Goal: Information Seeking & Learning: Understand process/instructions

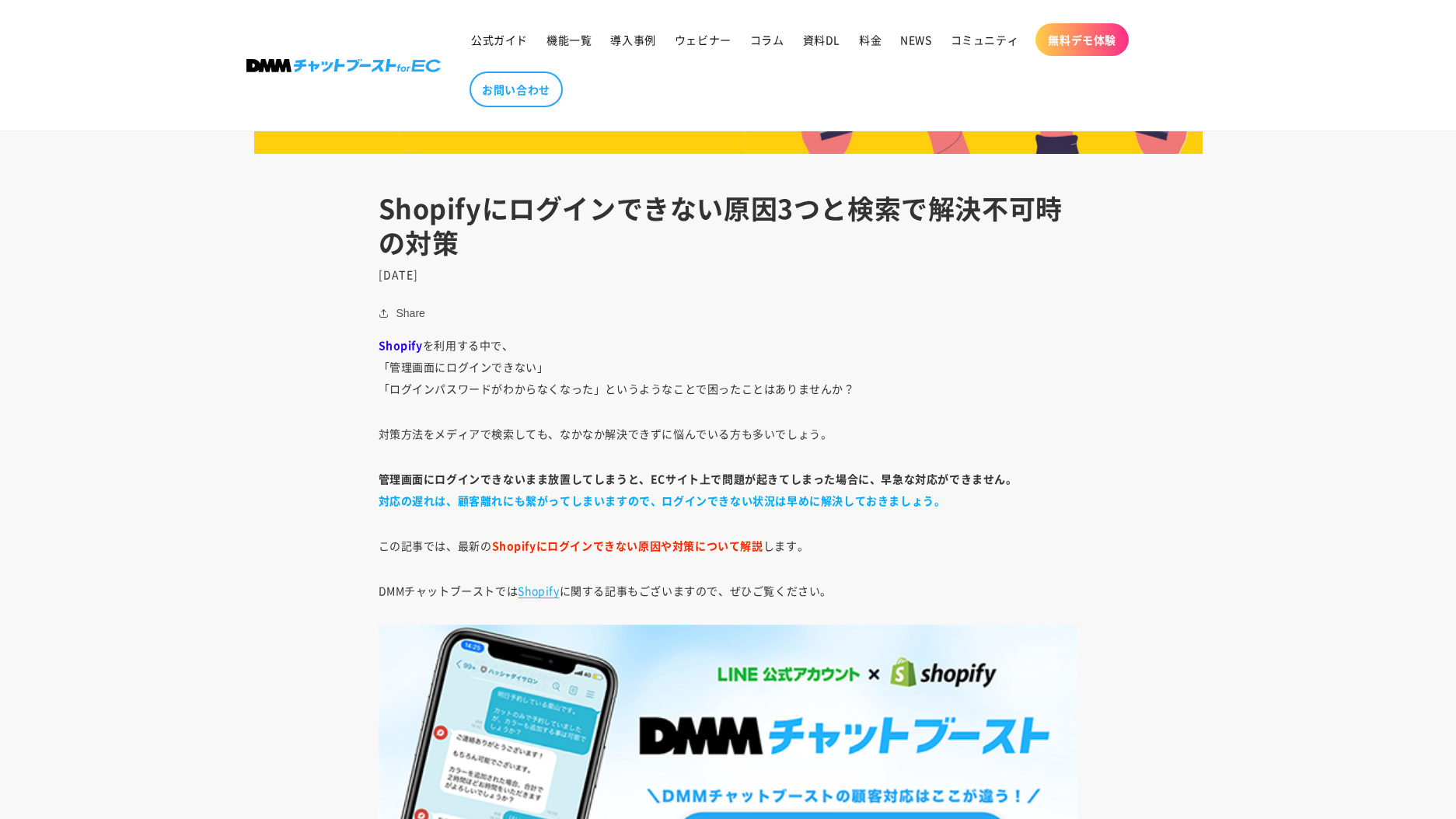
scroll to position [682, 0]
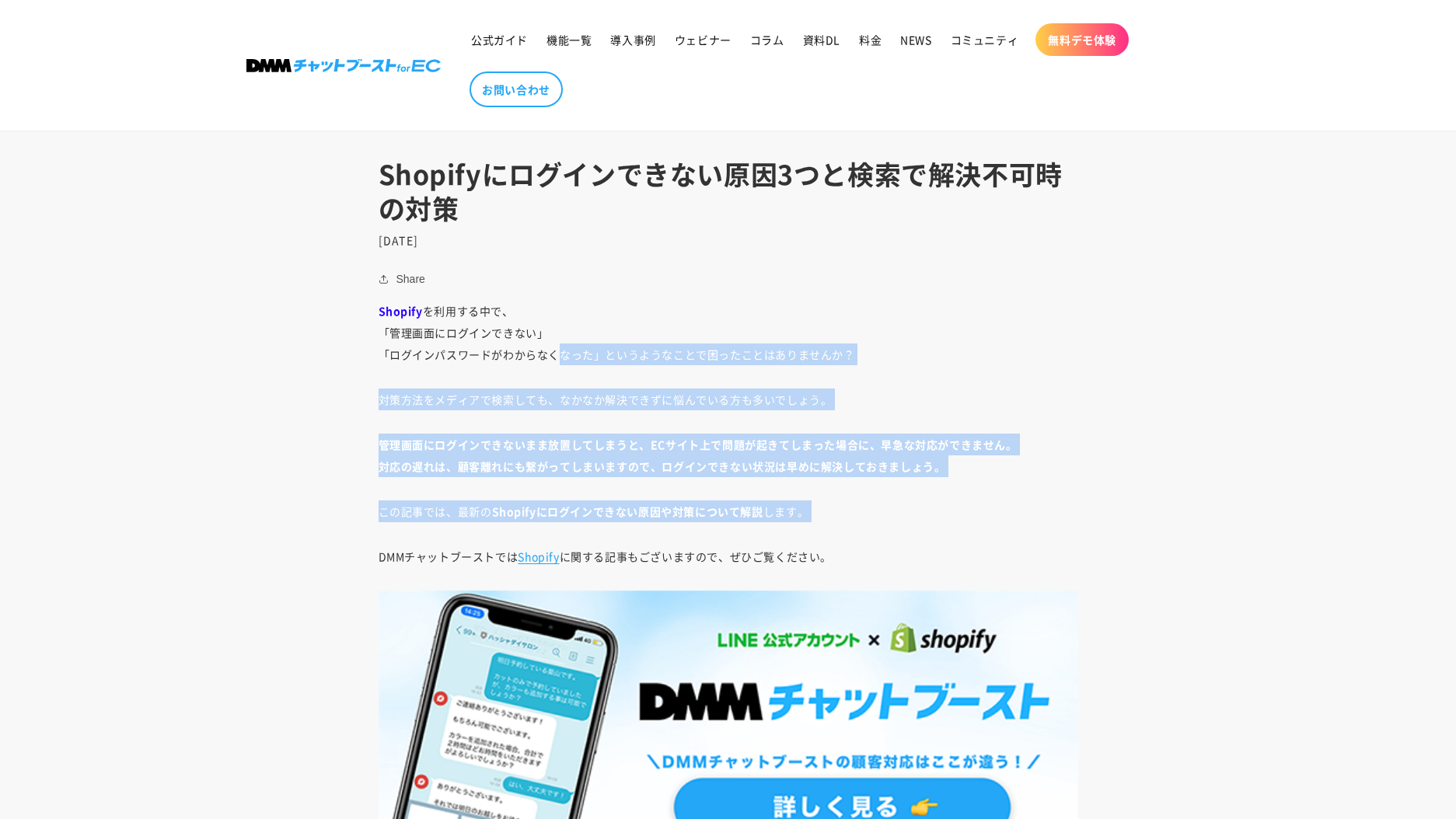
drag, startPoint x: 560, startPoint y: 357, endPoint x: 834, endPoint y: 529, distance: 323.5
drag, startPoint x: 834, startPoint y: 529, endPoint x: 831, endPoint y: 479, distance: 50.1
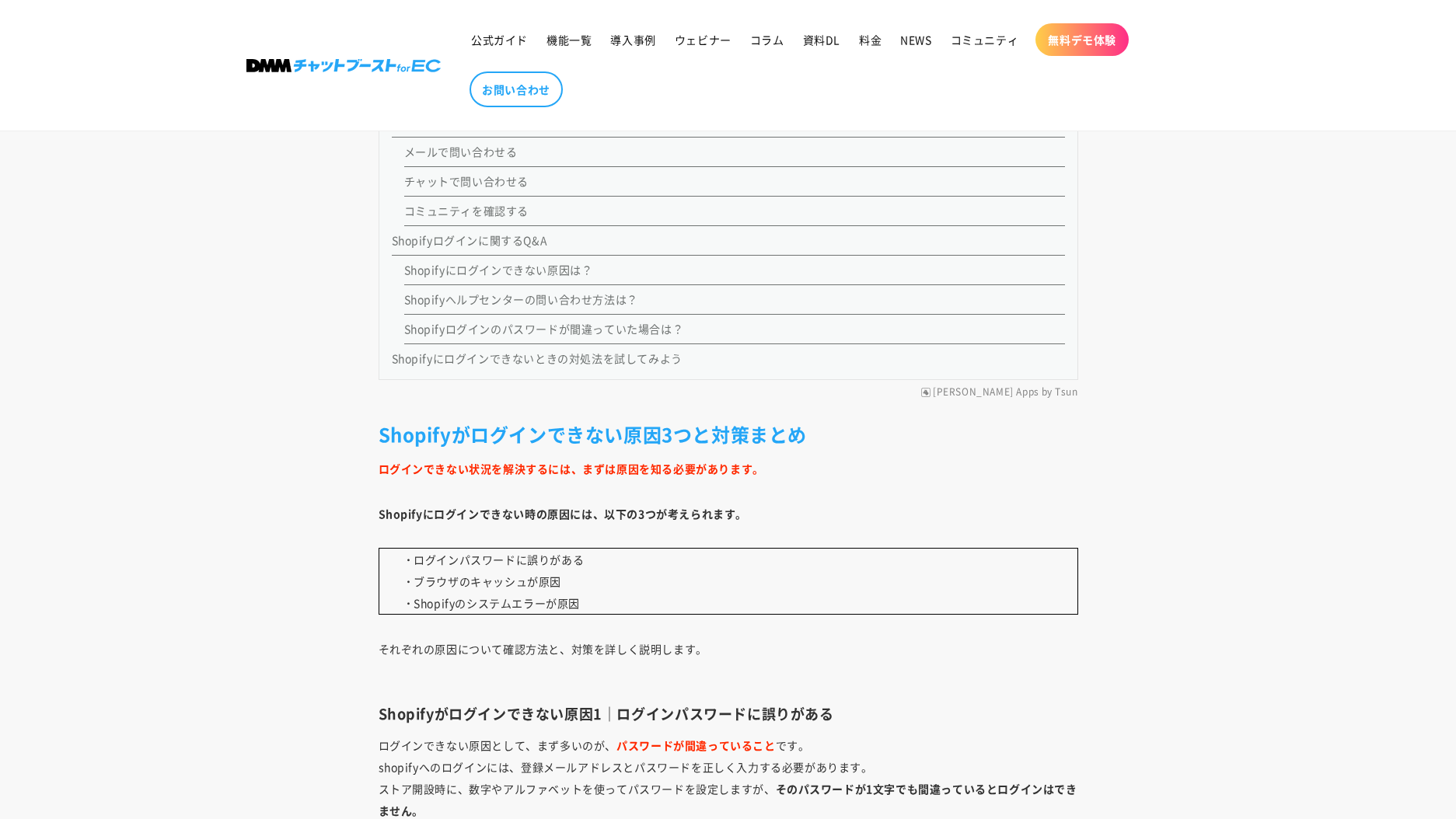
scroll to position [1762, 0]
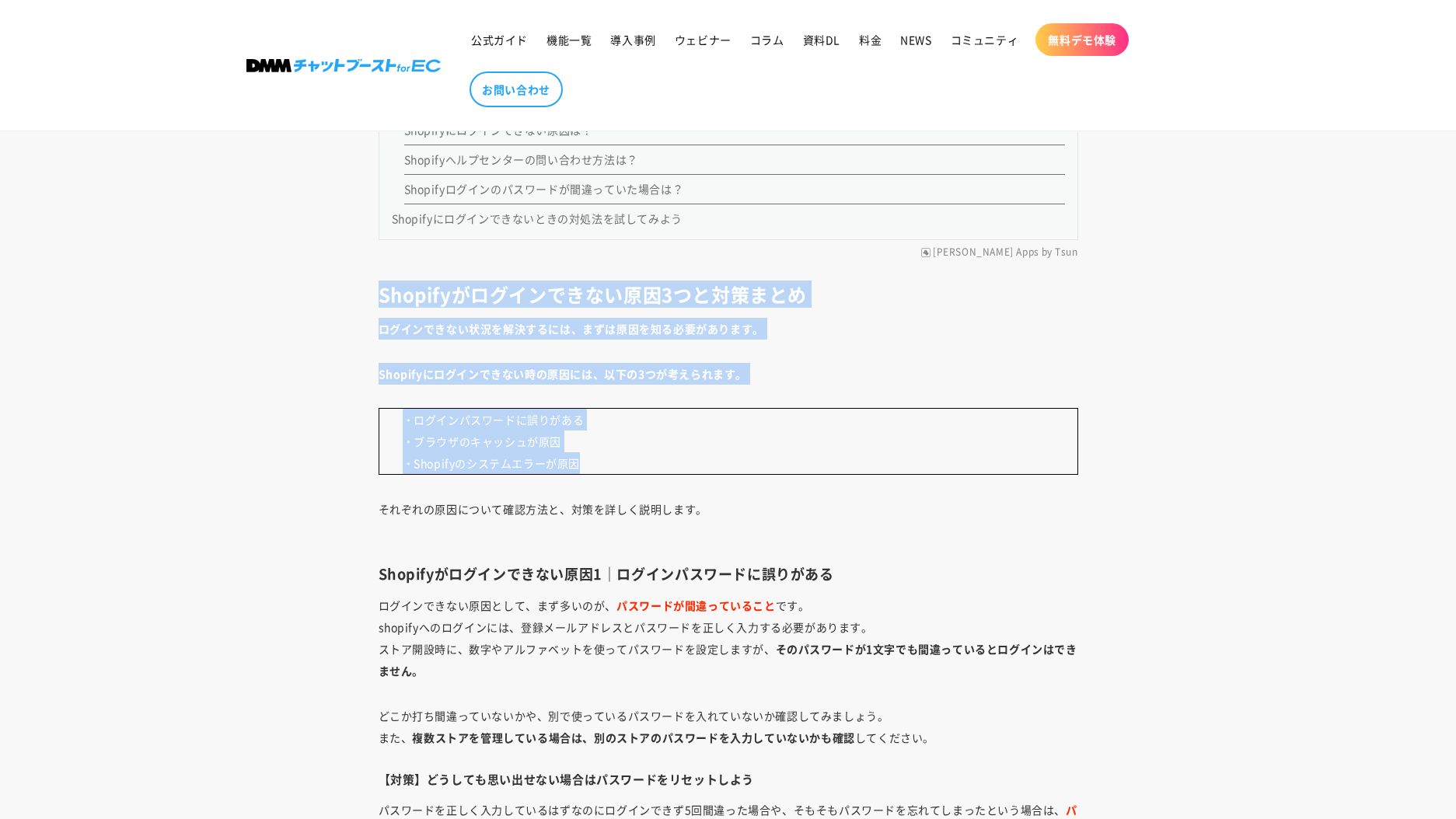
drag, startPoint x: 606, startPoint y: 469, endPoint x: 368, endPoint y: 285, distance: 300.8
drag, startPoint x: 369, startPoint y: 282, endPoint x: 697, endPoint y: 458, distance: 372.2
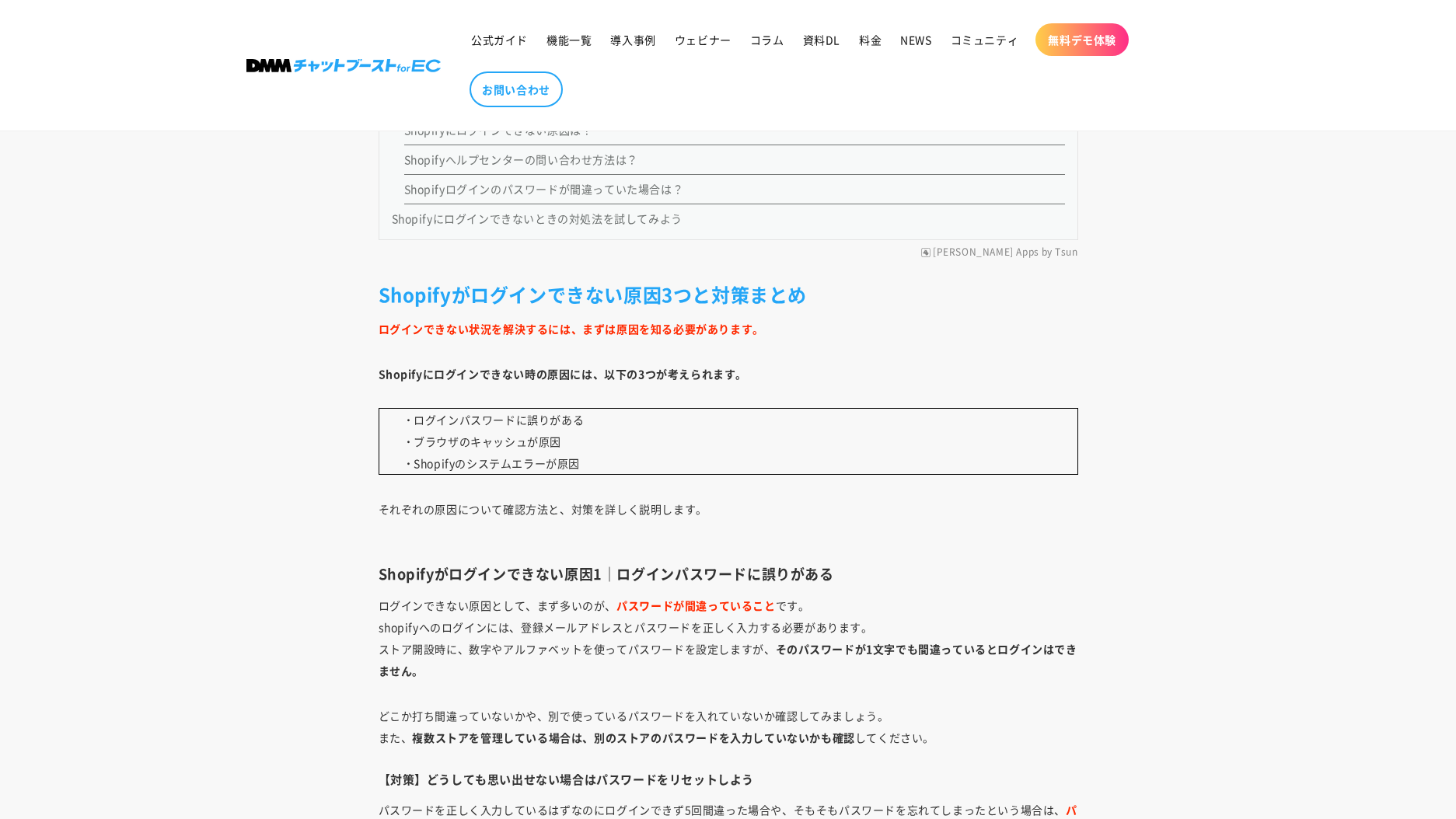
click at [697, 458] on p "・ ログインパスワードに誤りがある ・ ブラウザのキャッシュが原因 ・ Shopifyのシステムエラーが原因" at bounding box center [728, 441] width 699 height 67
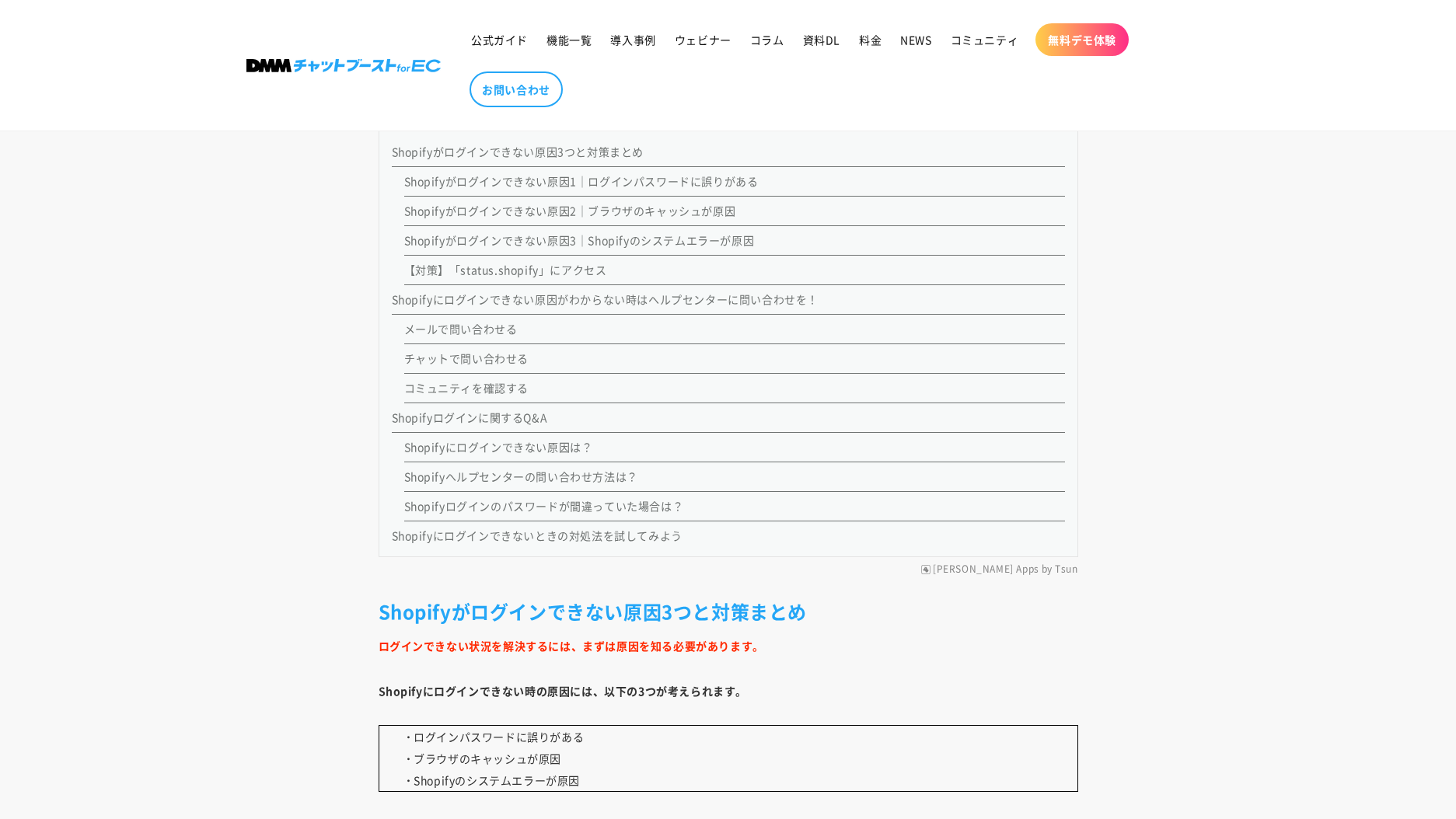
scroll to position [1443, 0]
